Goal: Task Accomplishment & Management: Use online tool/utility

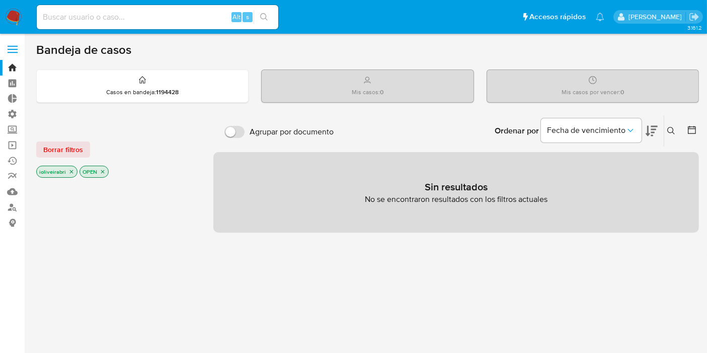
click at [7, 45] on label at bounding box center [12, 49] width 25 height 21
click at [0, 0] on input "checkbox" at bounding box center [0, 0] width 0 height 0
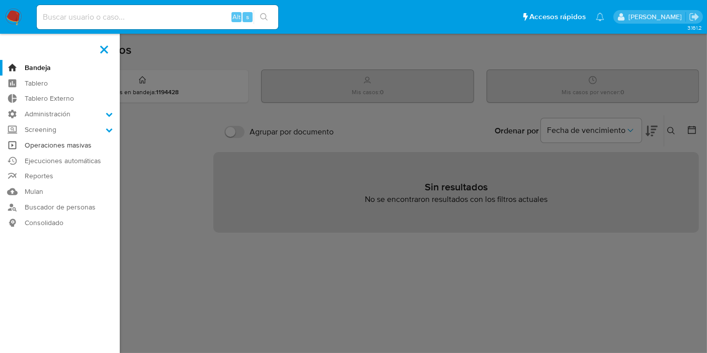
click at [55, 141] on link "Operaciones masivas" at bounding box center [60, 145] width 120 height 16
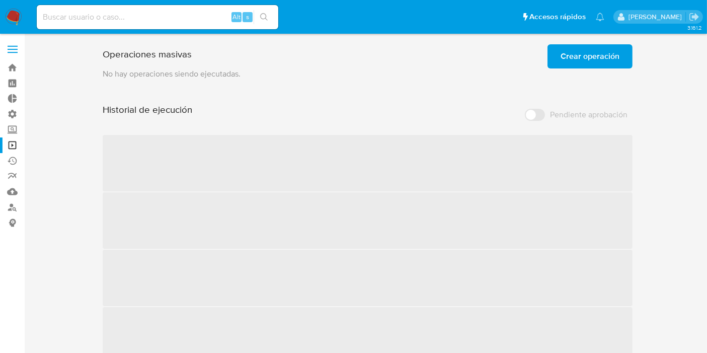
click at [564, 61] on span "Crear operación" at bounding box center [589, 56] width 59 height 22
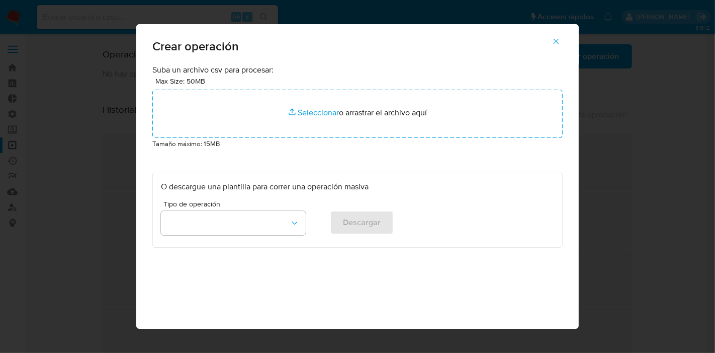
click at [566, 40] on button "button" at bounding box center [556, 41] width 35 height 24
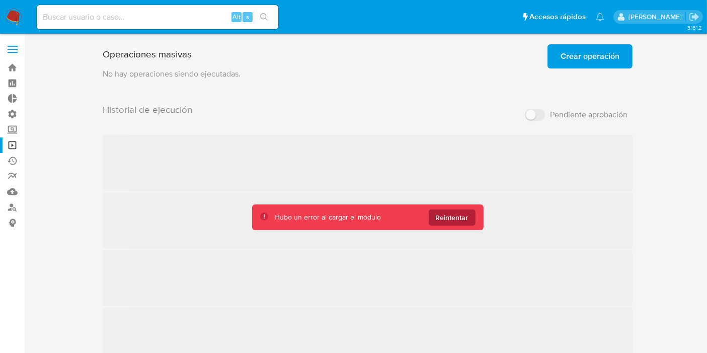
click at [436, 219] on span "Reintentar" at bounding box center [452, 217] width 33 height 16
